Goal: Download file/media

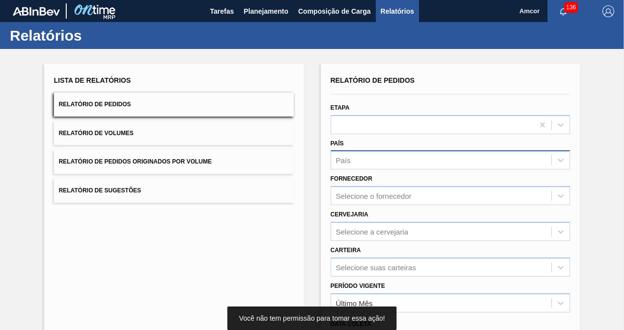
click at [457, 159] on div "País" at bounding box center [441, 160] width 221 height 14
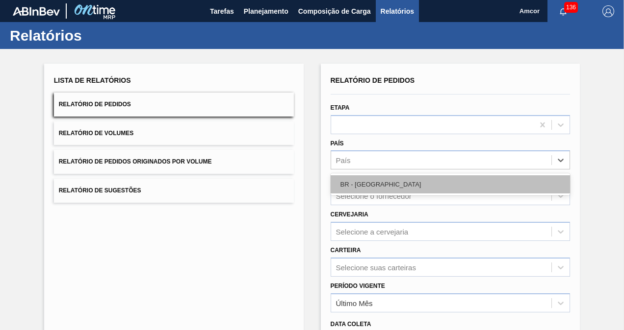
click at [411, 182] on div "BR - [GEOGRAPHIC_DATA]" at bounding box center [450, 185] width 240 height 18
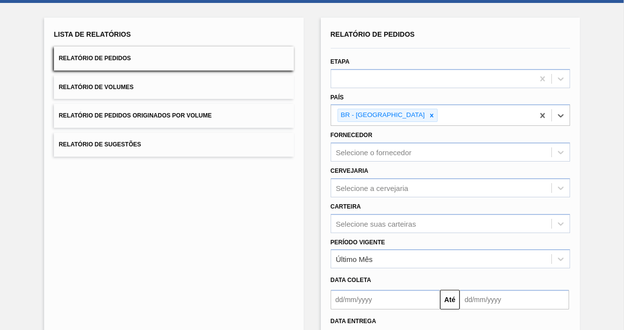
scroll to position [98, 0]
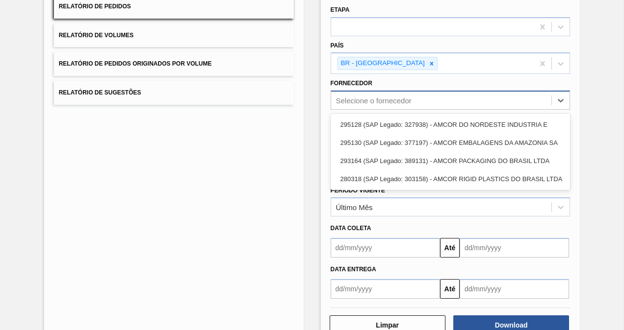
click at [426, 98] on div "Selecione o fornecedor" at bounding box center [441, 101] width 221 height 14
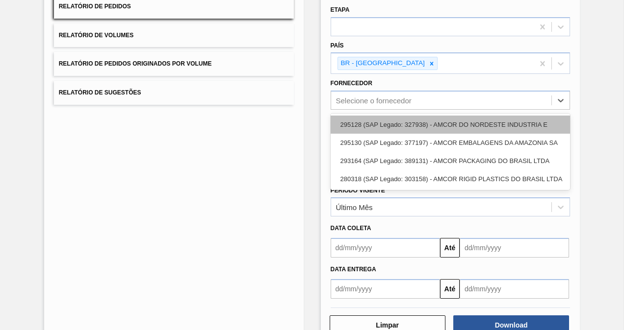
click at [429, 116] on div "295128 (SAP Legado: 327938) - AMCOR DO NORDESTE INDUSTRIA E" at bounding box center [450, 125] width 240 height 18
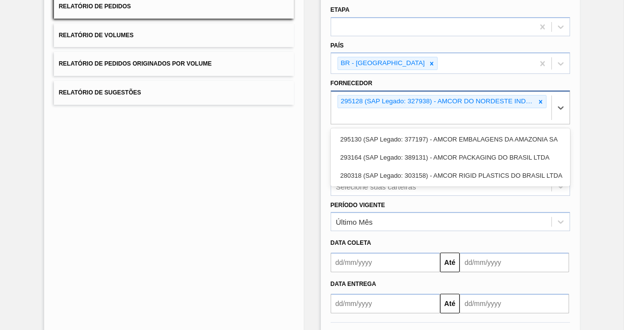
click at [432, 103] on div "295128 (SAP Legado: 327938) - AMCOR DO NORDESTE INDUSTRIA E" at bounding box center [437, 102] width 198 height 12
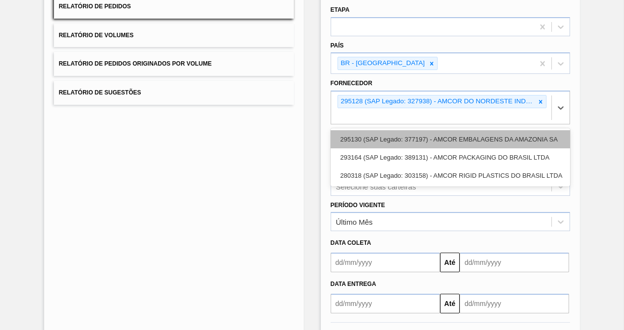
drag, startPoint x: 436, startPoint y: 141, endPoint x: 439, endPoint y: 127, distance: 13.9
click at [435, 141] on div "295130 (SAP Legado: 377197) - AMCOR EMBALAGENS DA AMAZONIA SA" at bounding box center [450, 139] width 240 height 18
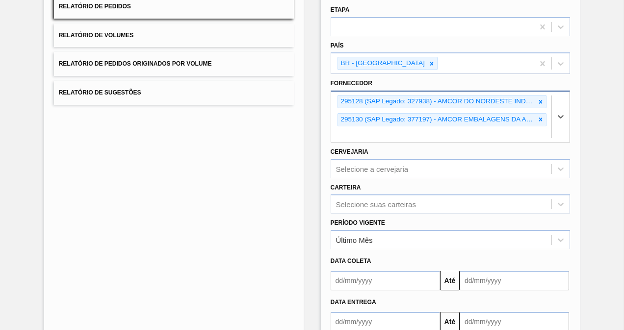
click at [441, 114] on div "295130 (SAP Legado: 377197) - AMCOR EMBALAGENS DA AMAZONIA SA" at bounding box center [437, 120] width 198 height 12
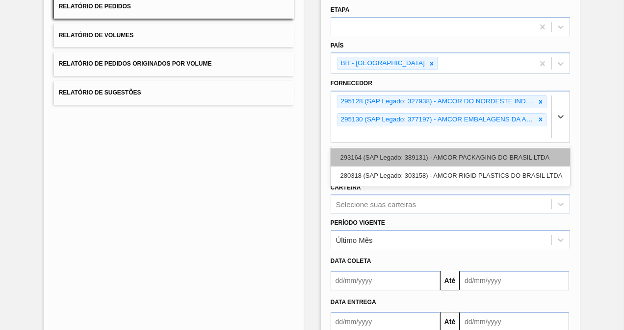
click at [445, 161] on div "293164 (SAP Legado: 389131) - AMCOR PACKAGING DO BRASIL LTDA" at bounding box center [450, 158] width 240 height 18
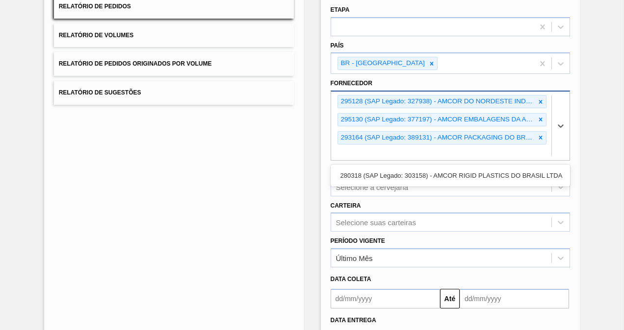
click at [447, 132] on div "293164 (SAP Legado: 389131) - AMCOR PACKAGING DO BRASIL LTDA" at bounding box center [437, 138] width 198 height 12
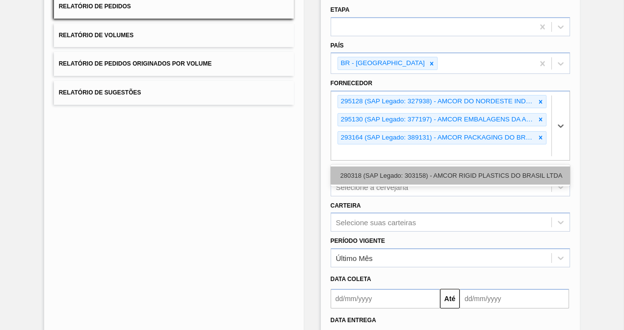
click at [447, 170] on div "280318 (SAP Legado: 303158) - AMCOR RIGID PLASTICS DO BRASIL LTDA" at bounding box center [450, 176] width 240 height 18
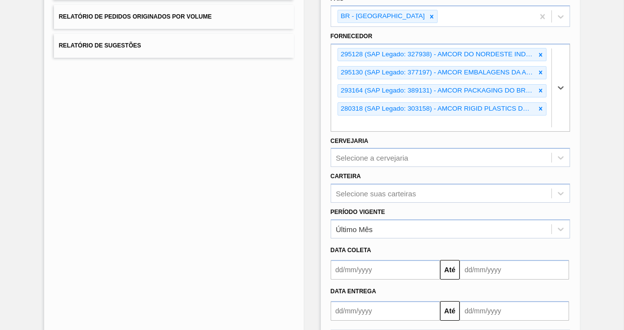
scroll to position [192, 0]
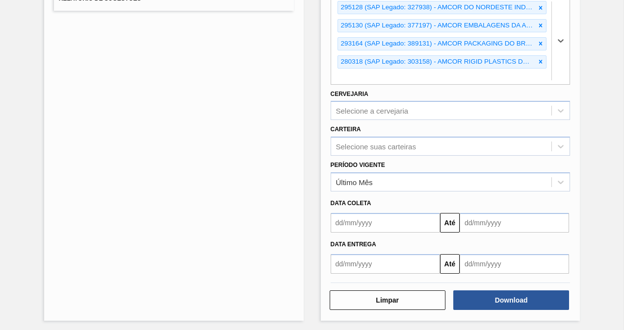
click at [375, 219] on input "text" at bounding box center [384, 223] width 109 height 20
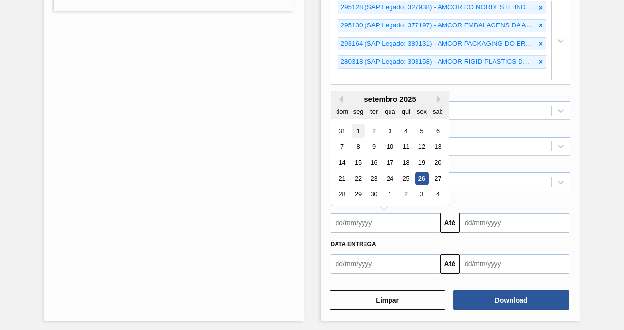
click at [358, 124] on div "1" at bounding box center [357, 130] width 13 height 13
type input "[DATE]"
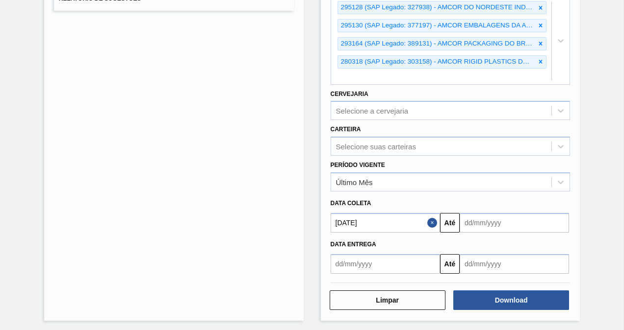
click at [517, 223] on input "text" at bounding box center [513, 223] width 109 height 20
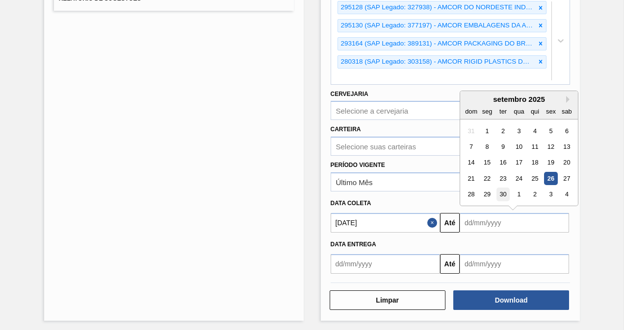
click at [506, 190] on div "30" at bounding box center [502, 194] width 13 height 13
type input "[DATE]"
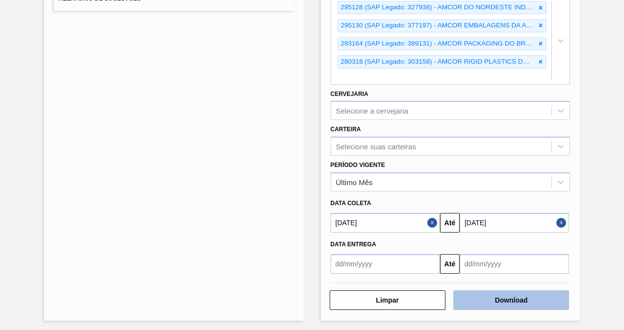
click at [514, 299] on button "Download" at bounding box center [511, 301] width 116 height 20
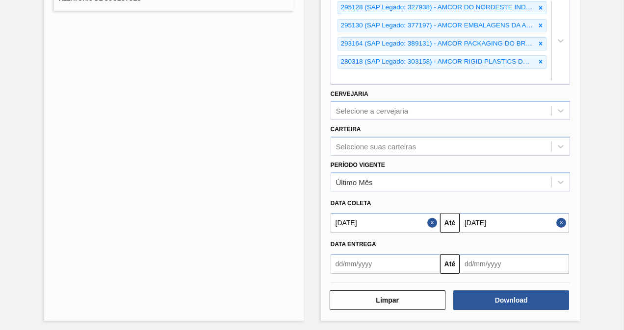
click at [194, 91] on div "Lista de Relatórios Relatório de Pedidos Relatório de Volumes Relatório de Pedi…" at bounding box center [173, 97] width 259 height 450
drag, startPoint x: 589, startPoint y: 0, endPoint x: 217, endPoint y: 78, distance: 380.4
click at [217, 78] on div "Lista de Relatórios Relatório de Pedidos Relatório de Volumes Relatório de Pedi…" at bounding box center [173, 97] width 259 height 450
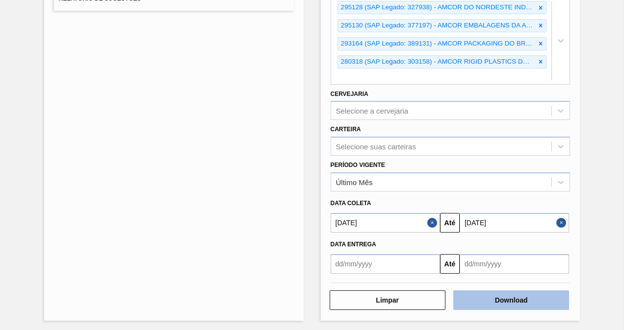
click at [535, 295] on button "Download" at bounding box center [511, 301] width 116 height 20
